Goal: Answer question/provide support: Share knowledge or assist other users

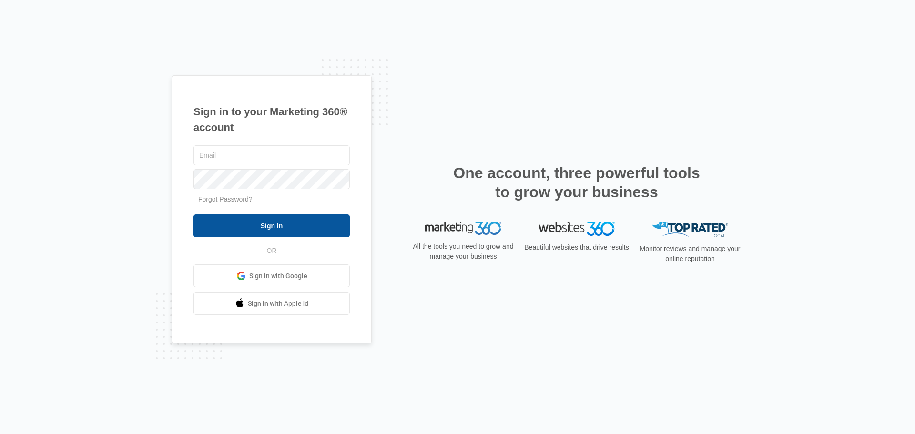
type input "[EMAIL_ADDRESS][DOMAIN_NAME]"
click at [302, 234] on input "Sign In" at bounding box center [271, 225] width 156 height 23
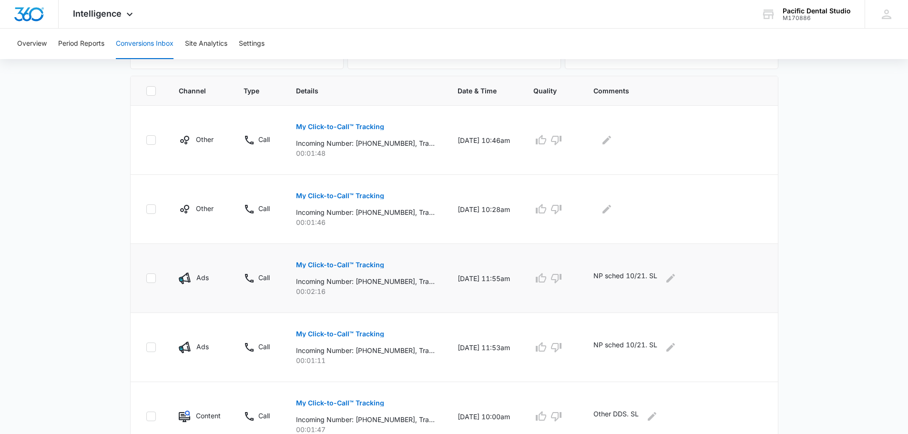
scroll to position [191, 0]
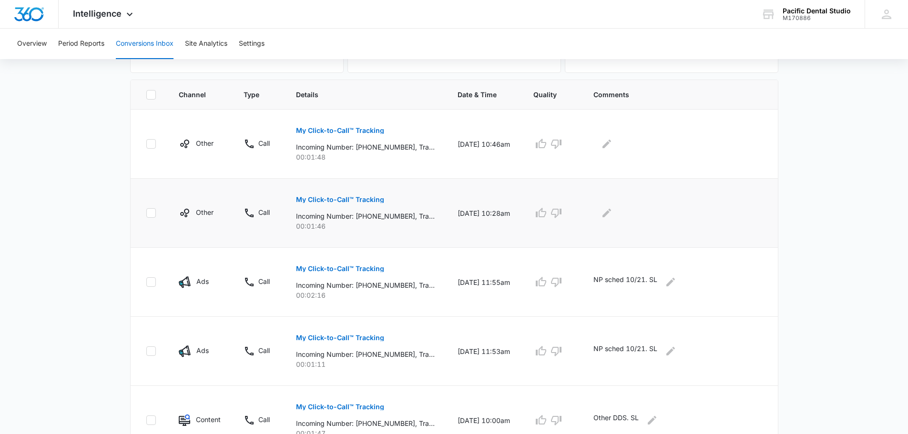
click at [351, 191] on button "My Click-to-Call™ Tracking" at bounding box center [340, 199] width 88 height 23
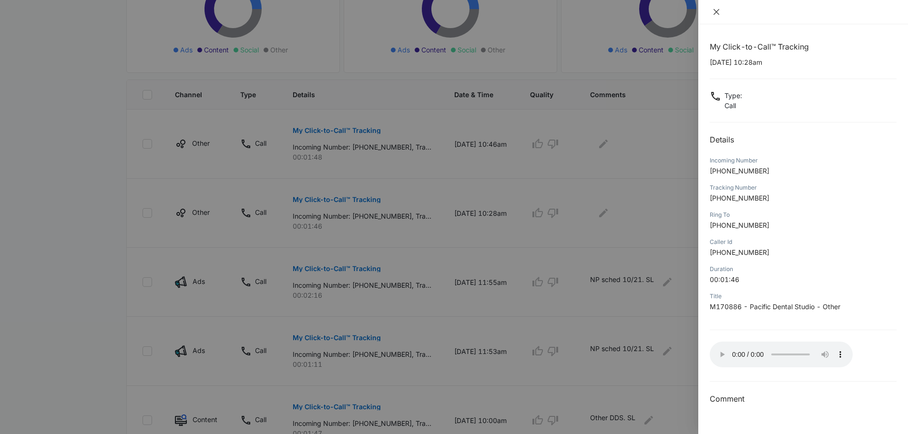
click at [714, 15] on icon "close" at bounding box center [716, 12] width 6 height 6
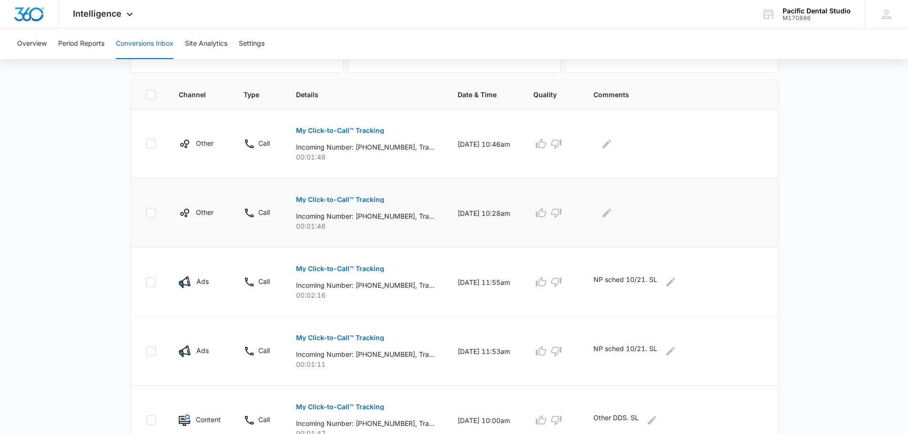
click at [637, 212] on div at bounding box center [677, 212] width 169 height 15
click at [612, 213] on icon "Edit Comments" at bounding box center [606, 212] width 11 height 11
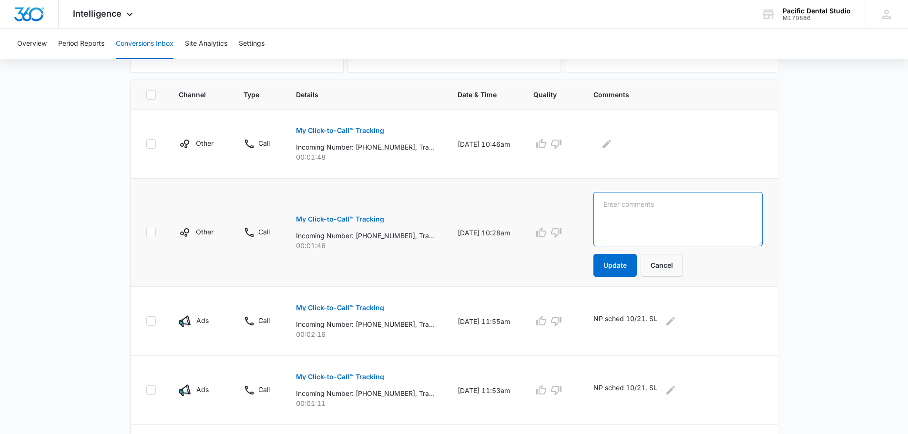
click at [634, 213] on textarea at bounding box center [677, 219] width 169 height 54
type textarea "Spam. SL"
click at [637, 275] on button "Update" at bounding box center [614, 265] width 43 height 23
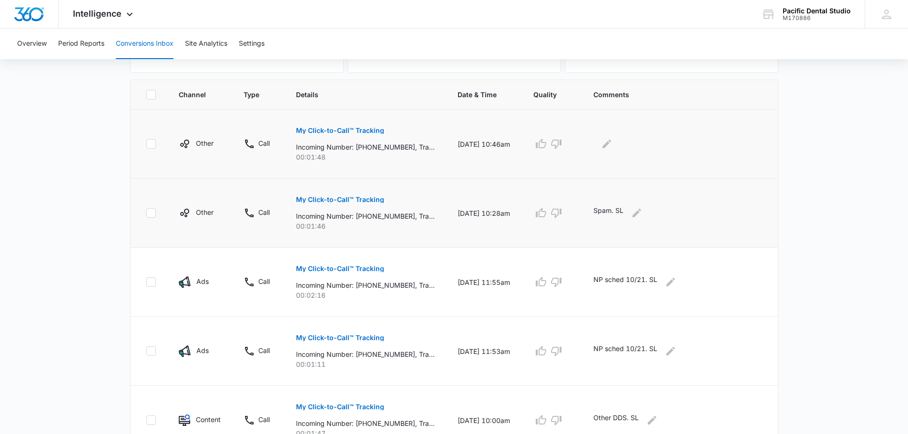
click at [371, 126] on button "My Click-to-Call™ Tracking" at bounding box center [340, 130] width 88 height 23
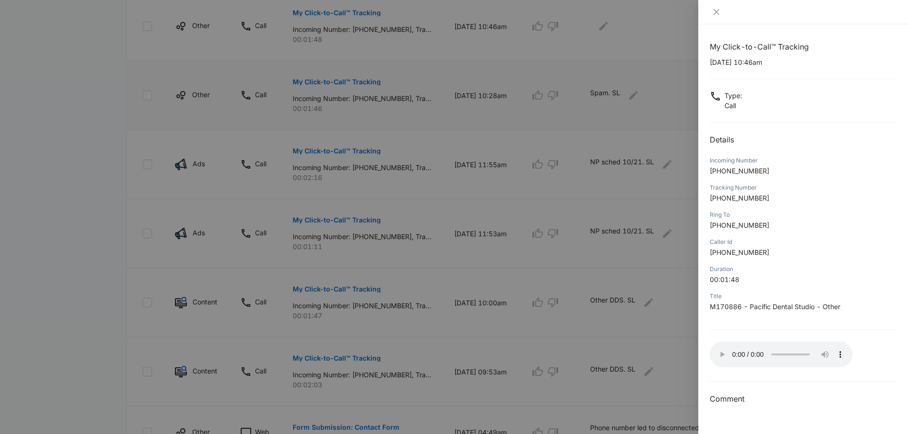
scroll to position [129, 0]
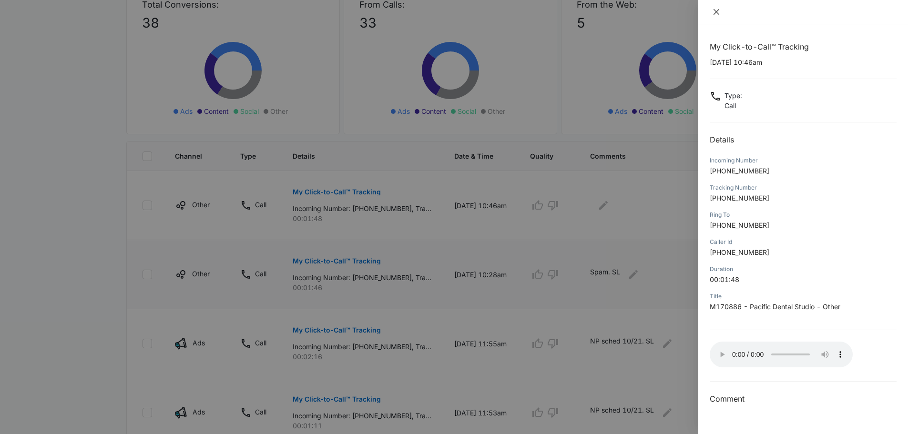
click at [713, 15] on icon "close" at bounding box center [716, 12] width 8 height 8
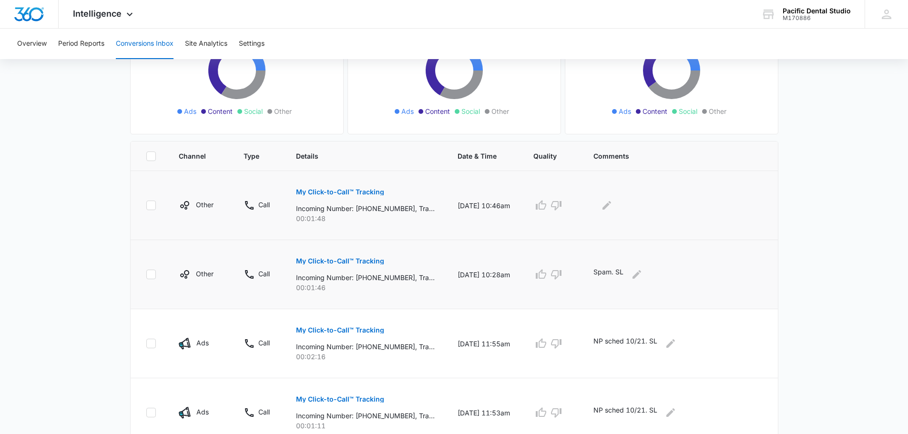
click at [623, 195] on td at bounding box center [679, 205] width 195 height 69
click at [612, 203] on icon "Edit Comments" at bounding box center [606, 205] width 11 height 11
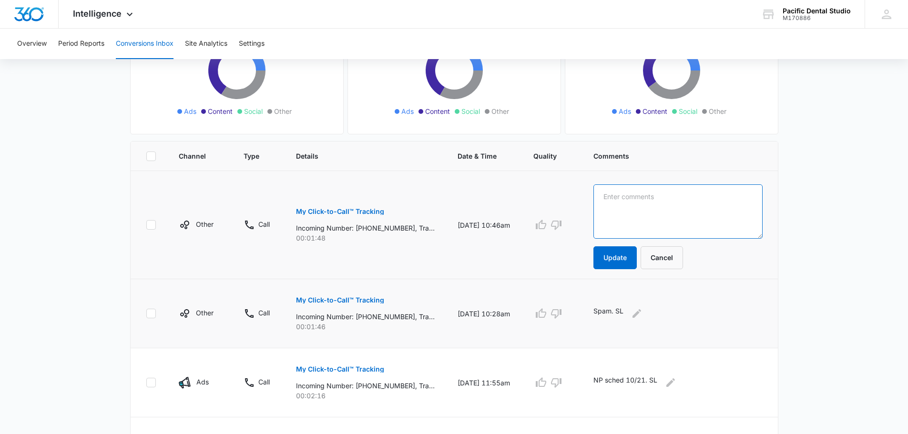
click at [624, 203] on textarea at bounding box center [677, 211] width 169 height 54
type textarea "Done by AC. SL"
click at [637, 260] on button "Update" at bounding box center [614, 257] width 43 height 23
